Goal: Register for event/course

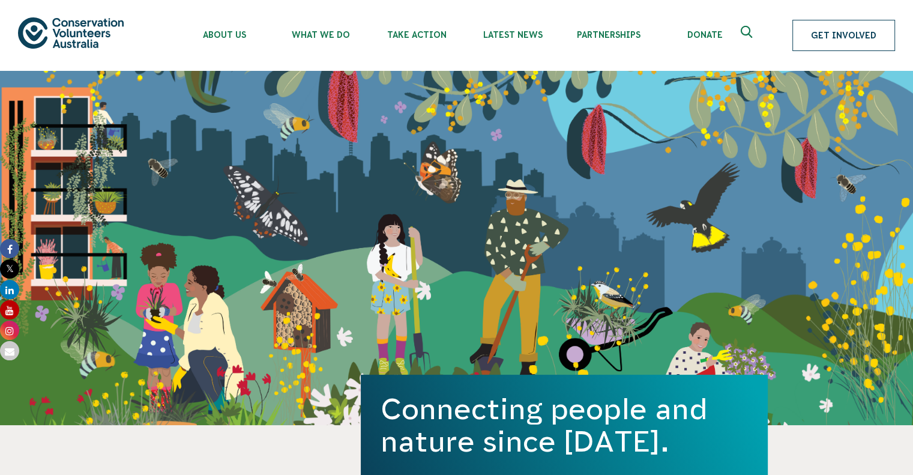
click at [817, 30] on link "Get Involved" at bounding box center [843, 35] width 103 height 31
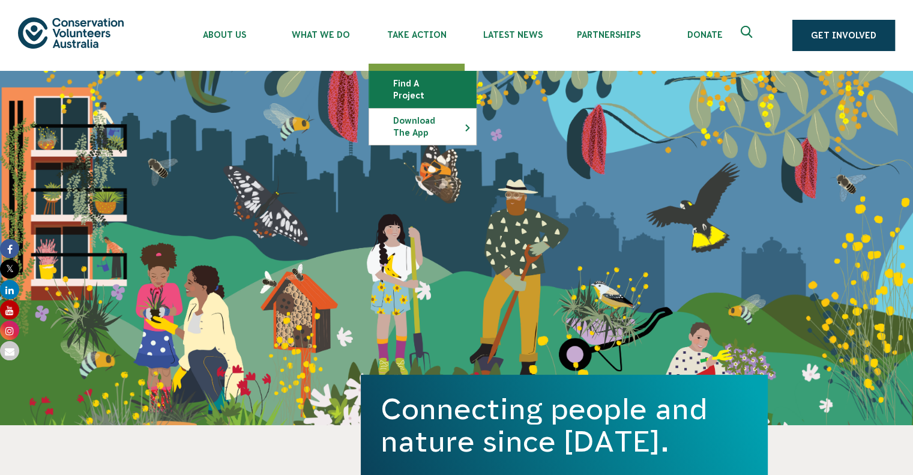
click at [447, 89] on link "Find a project" at bounding box center [422, 89] width 107 height 36
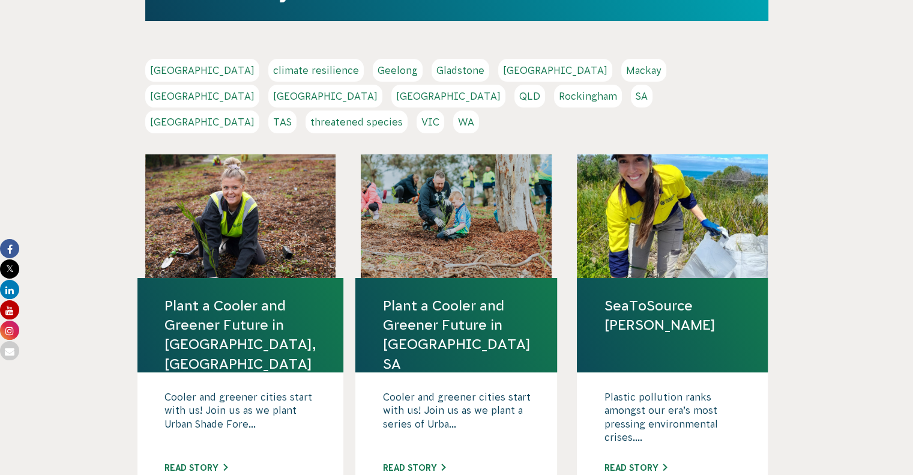
click at [259, 110] on link "[GEOGRAPHIC_DATA]" at bounding box center [202, 121] width 114 height 23
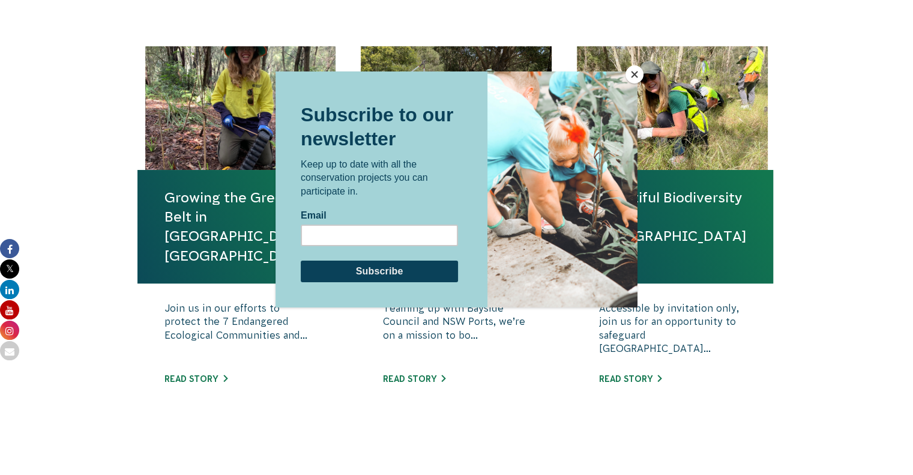
scroll to position [420, 0]
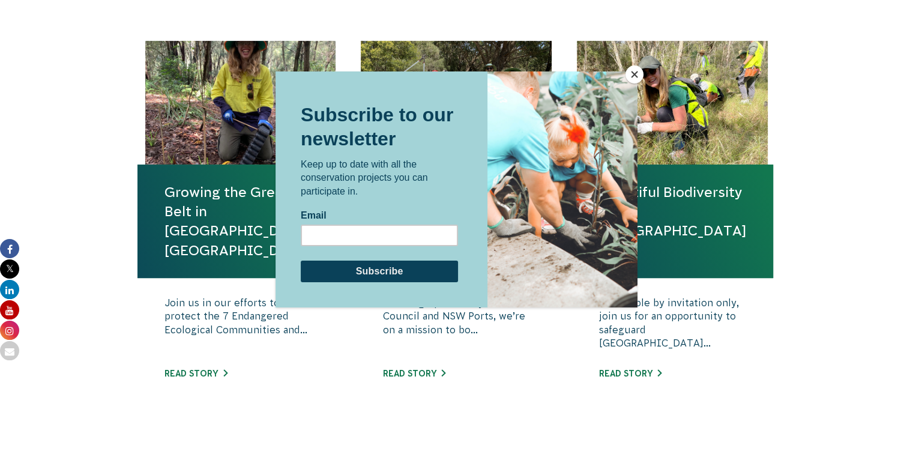
click at [634, 75] on button "Close" at bounding box center [634, 74] width 18 height 18
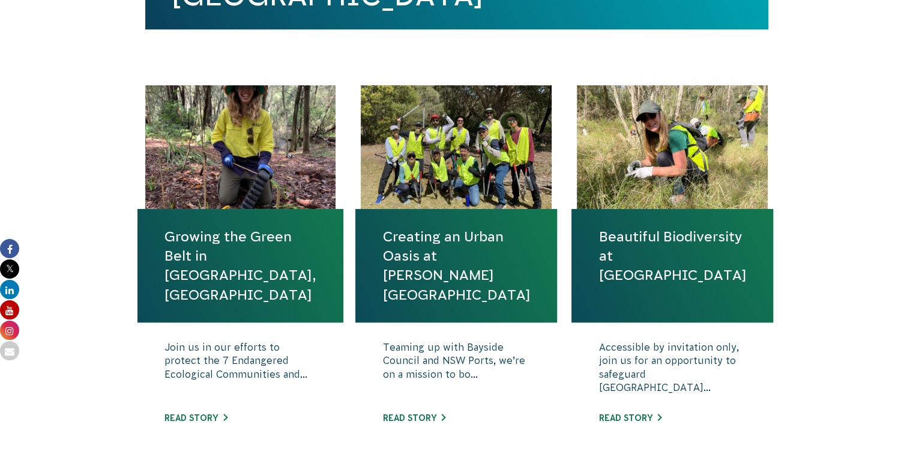
scroll to position [360, 0]
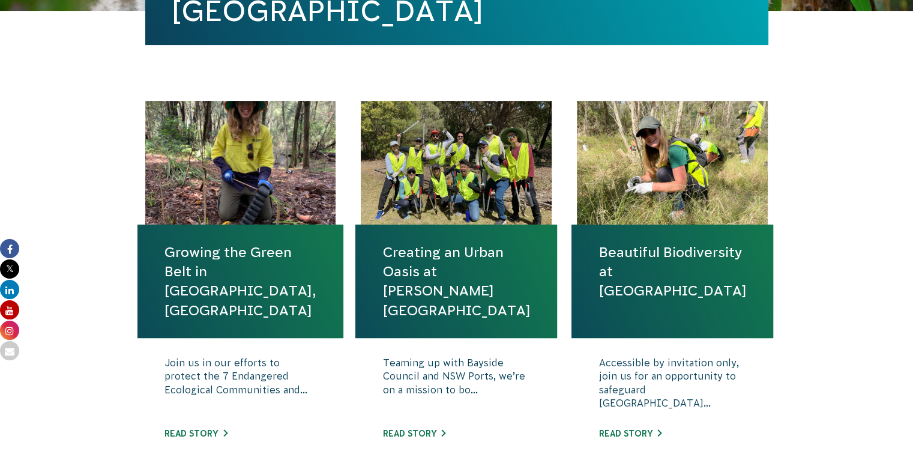
click at [217, 287] on link "Growing the Green Belt in Rockdale, Sydney" at bounding box center [240, 280] width 152 height 77
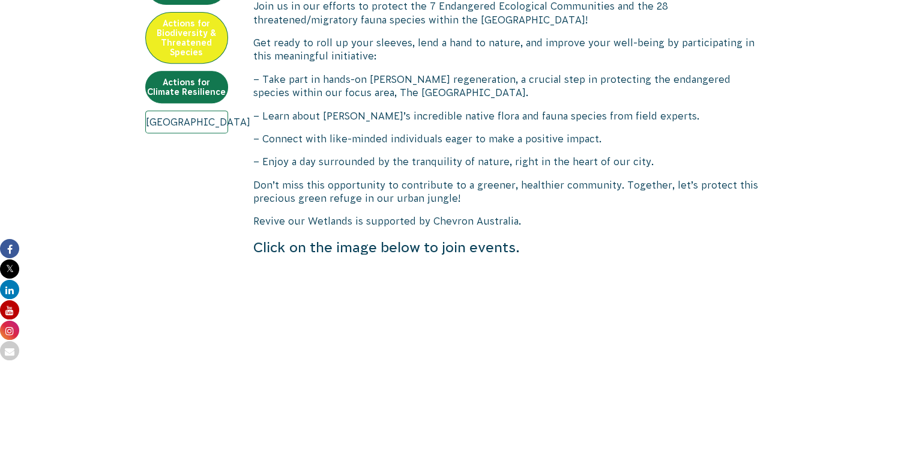
scroll to position [660, 0]
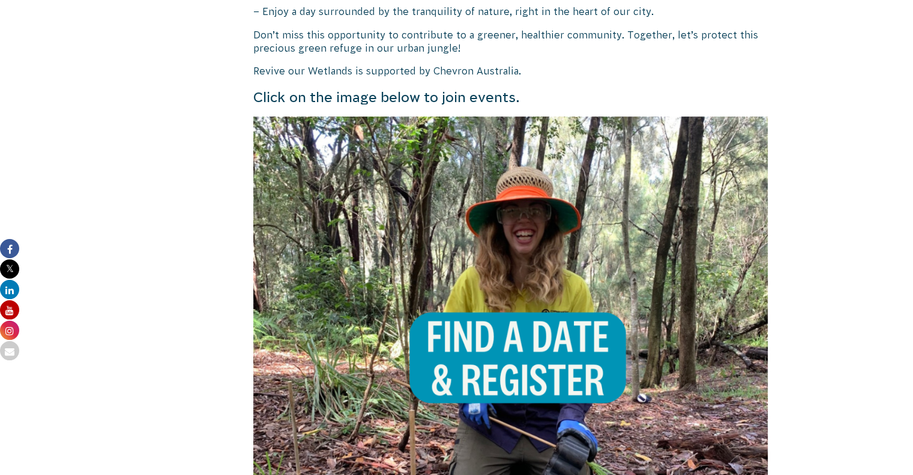
click at [487, 281] on img at bounding box center [510, 373] width 515 height 515
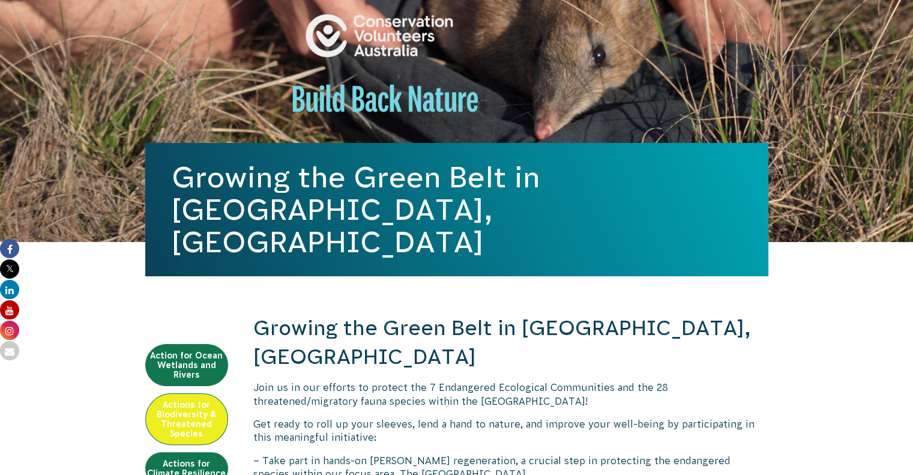
scroll to position [0, 0]
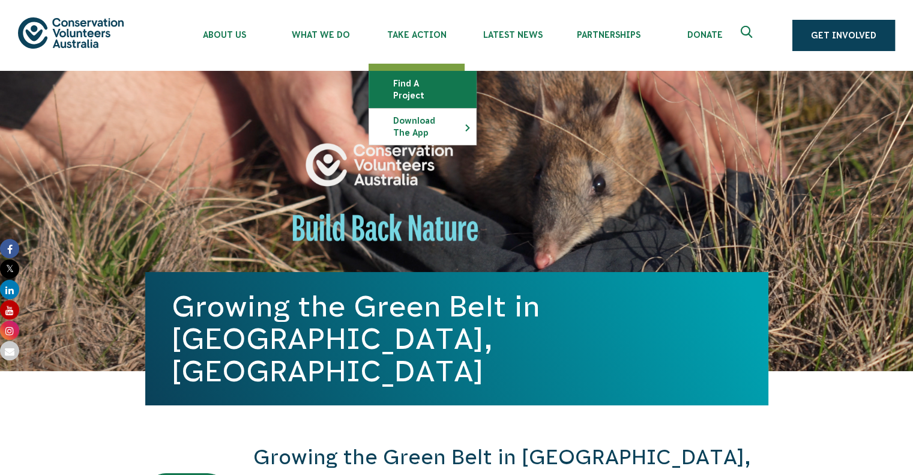
click at [434, 87] on link "Find a project" at bounding box center [422, 89] width 107 height 36
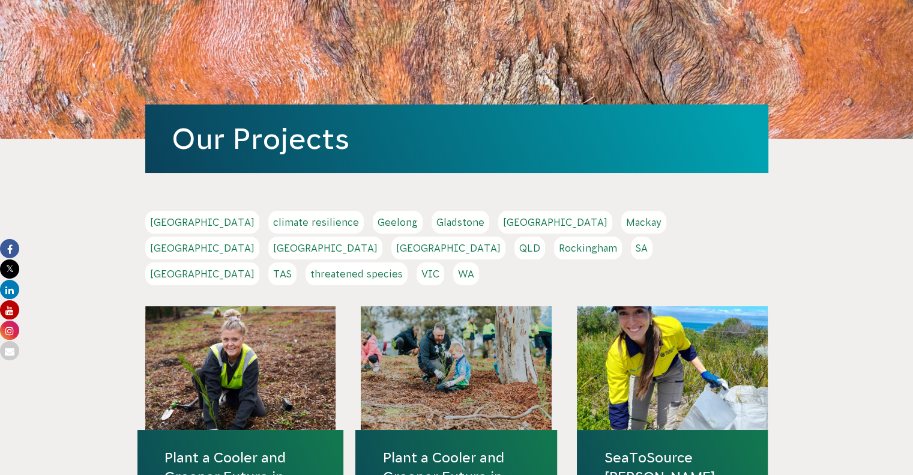
scroll to position [240, 0]
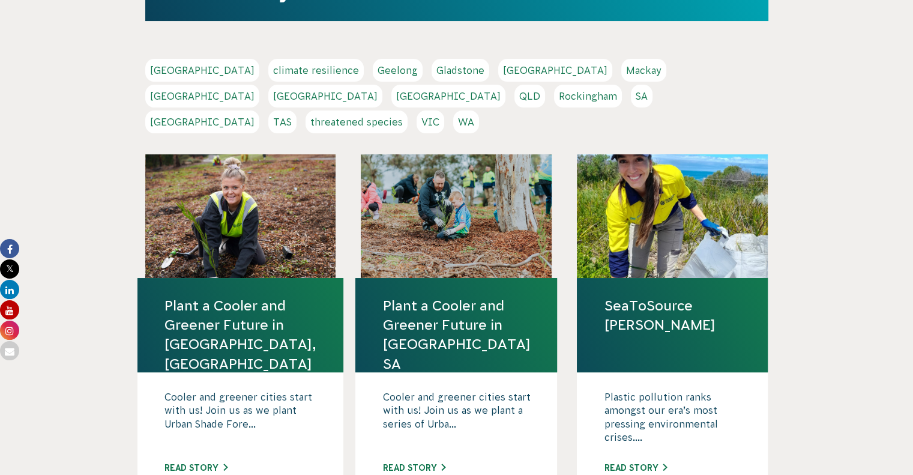
click at [259, 110] on link "Sydney" at bounding box center [202, 121] width 114 height 23
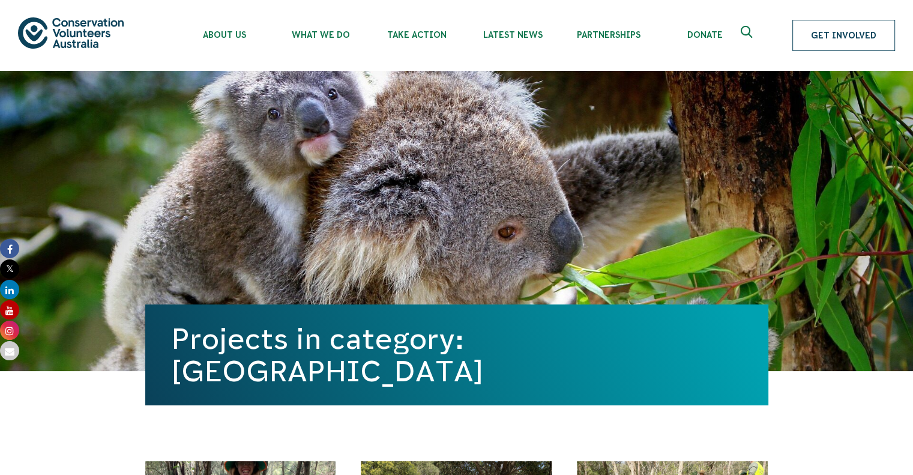
click at [809, 30] on link "Get Involved" at bounding box center [843, 35] width 103 height 31
